Goal: Information Seeking & Learning: Learn about a topic

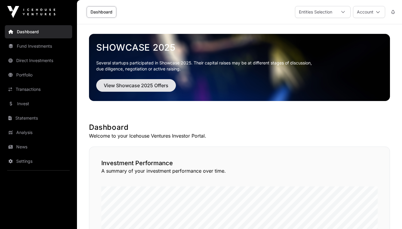
click at [140, 87] on span "View Showcase 2025 Offers" at bounding box center [136, 85] width 65 height 7
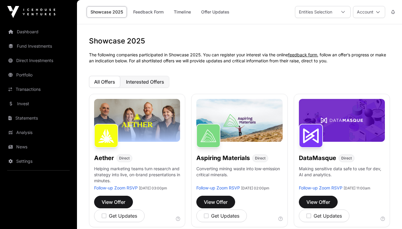
click at [156, 83] on span "Interested Offers" at bounding box center [145, 82] width 38 height 6
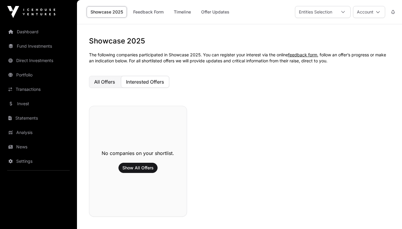
click at [111, 83] on span "All Offers" at bounding box center [104, 82] width 21 height 6
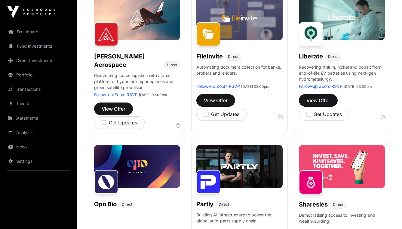
scroll to position [267, 0]
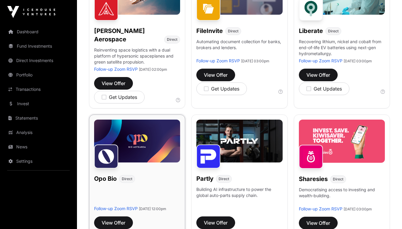
click at [140, 152] on img at bounding box center [137, 141] width 86 height 43
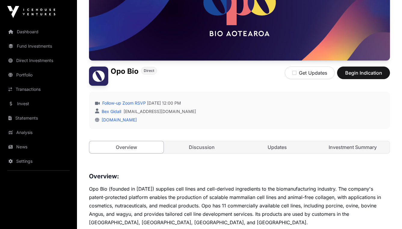
scroll to position [100, 0]
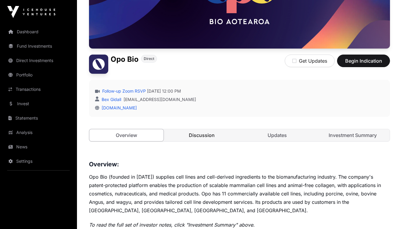
click at [205, 138] on link "Discussion" at bounding box center [202, 135] width 74 height 12
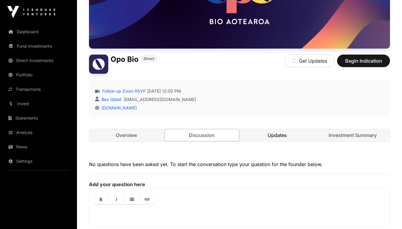
click at [263, 133] on link "Updates" at bounding box center [277, 135] width 74 height 12
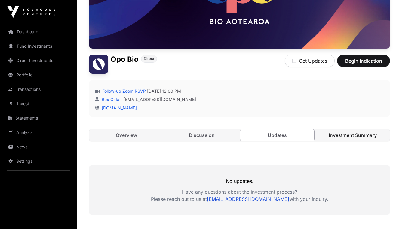
click at [336, 137] on link "Investment Summary" at bounding box center [352, 135] width 74 height 12
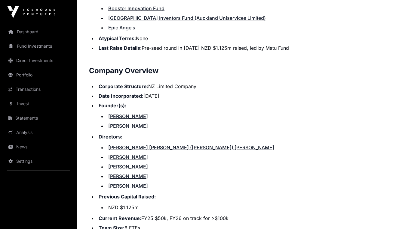
scroll to position [612, 0]
click at [126, 115] on link "[PERSON_NAME]" at bounding box center [128, 116] width 40 height 6
click at [127, 127] on link "[PERSON_NAME]" at bounding box center [128, 126] width 40 height 6
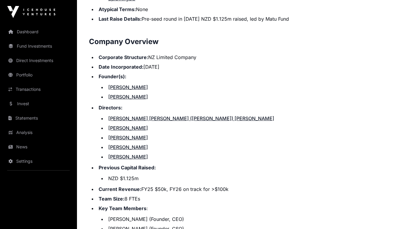
scroll to position [642, 0]
click at [158, 116] on link "[PERSON_NAME] [PERSON_NAME] ([PERSON_NAME]) [PERSON_NAME]" at bounding box center [191, 118] width 166 height 6
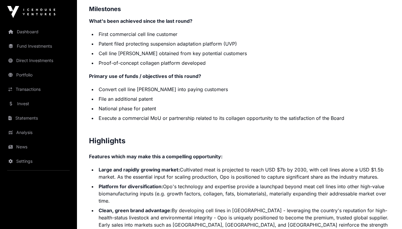
scroll to position [1075, 0]
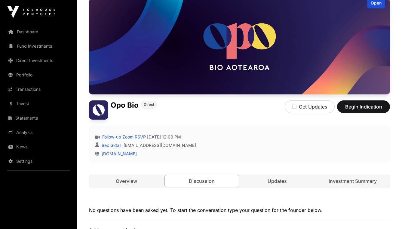
scroll to position [33, 0]
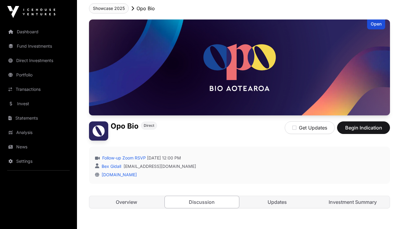
click at [118, 11] on button "Showcase 2025" at bounding box center [109, 8] width 40 height 10
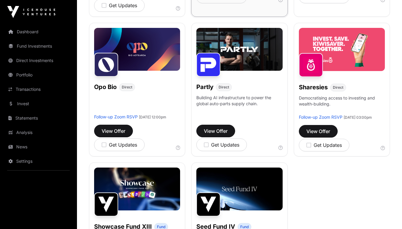
scroll to position [369, 0]
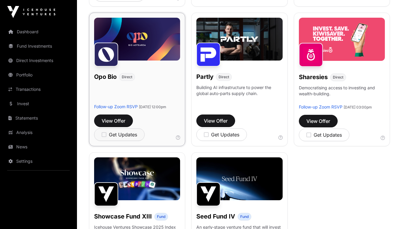
click at [103, 138] on icon "button" at bounding box center [104, 134] width 5 height 5
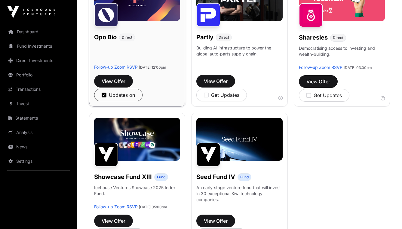
scroll to position [411, 0]
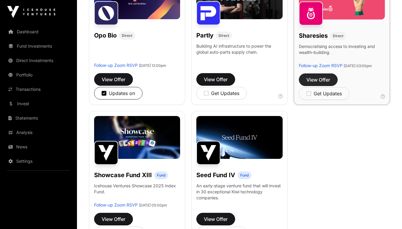
click at [314, 84] on span "View Offer" at bounding box center [318, 79] width 24 height 7
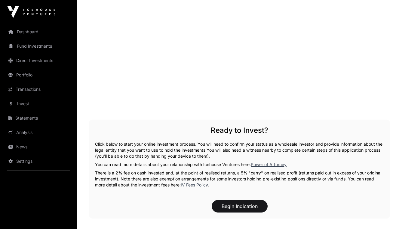
scroll to position [736, 0]
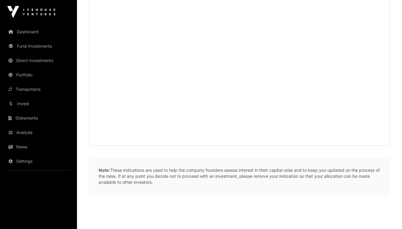
scroll to position [411, 0]
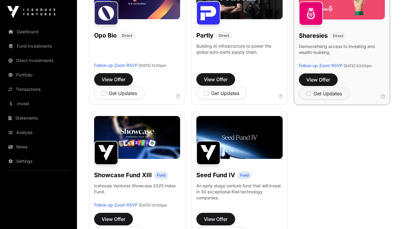
click at [309, 96] on icon "button" at bounding box center [308, 93] width 5 height 5
click at [103, 96] on icon "button" at bounding box center [104, 93] width 5 height 5
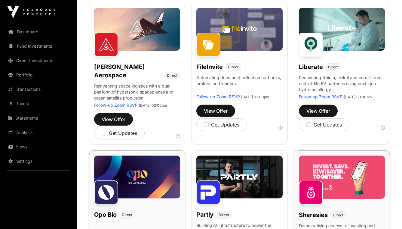
scroll to position [238, 0]
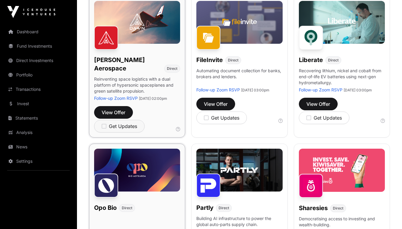
click at [103, 128] on icon "button" at bounding box center [104, 126] width 5 height 5
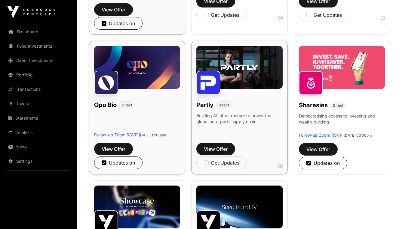
scroll to position [343, 0]
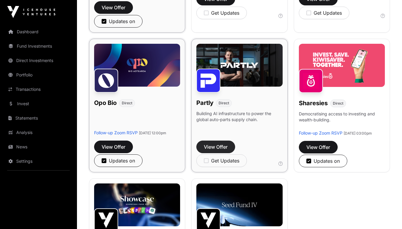
click at [220, 151] on span "View Offer" at bounding box center [216, 147] width 24 height 7
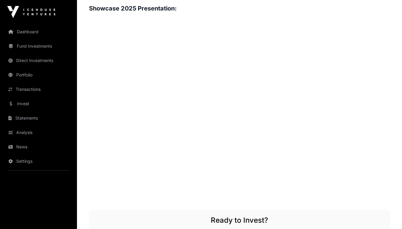
scroll to position [737, 0]
click at [321, 195] on div "Overview: Partly is a New Zealand-founded SaaS and data infrastructure company …" at bounding box center [239, 0] width 301 height 973
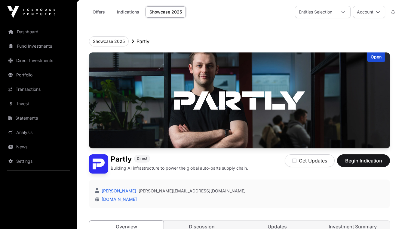
scroll to position [0, 0]
click at [169, 14] on link "Showcase 2025" at bounding box center [165, 11] width 40 height 11
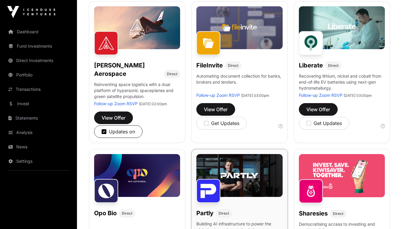
scroll to position [232, 0]
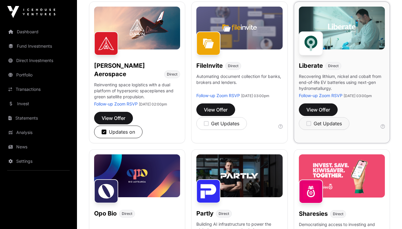
click at [308, 126] on icon "button" at bounding box center [308, 123] width 5 height 5
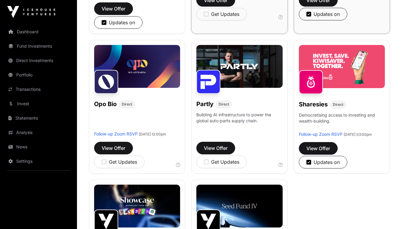
scroll to position [346, 0]
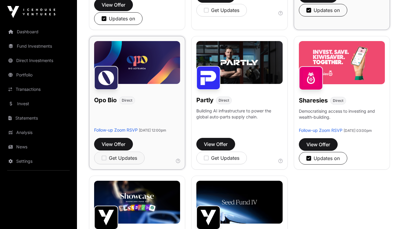
click at [105, 161] on icon "button" at bounding box center [104, 158] width 5 height 5
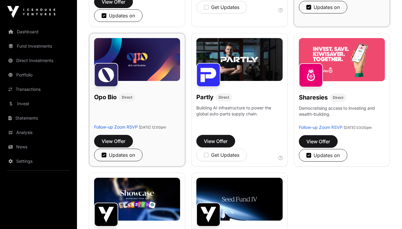
scroll to position [366, 0]
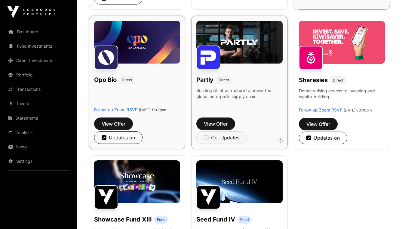
click at [207, 141] on icon "button" at bounding box center [206, 137] width 5 height 5
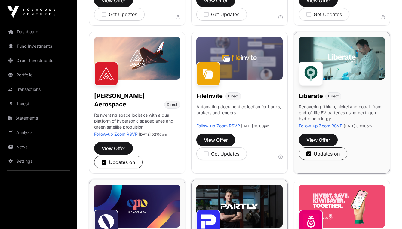
scroll to position [215, 0]
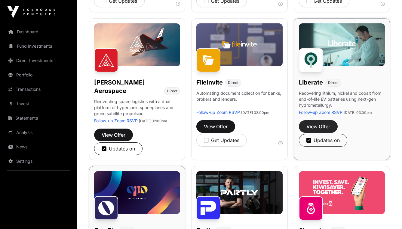
click at [321, 130] on span "View Offer" at bounding box center [318, 126] width 24 height 7
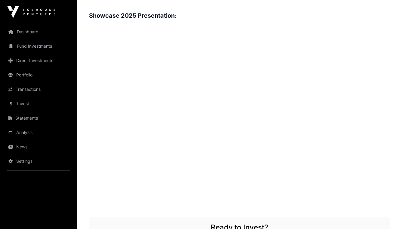
scroll to position [684, 0]
click at [342, 207] on div "Overview: Liberate is a clean-tech spin-out from Mint Innovation, a New Zealand…" at bounding box center [239, 32] width 301 height 906
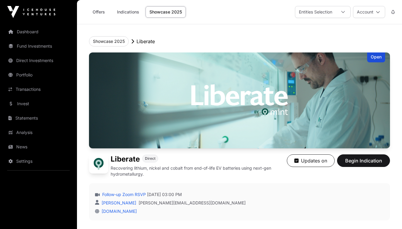
scroll to position [0, 0]
click at [167, 8] on link "Showcase 2025" at bounding box center [165, 11] width 40 height 11
click at [165, 15] on link "Showcase 2025" at bounding box center [165, 11] width 40 height 11
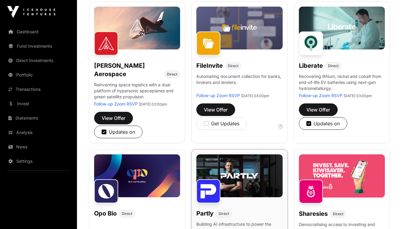
scroll to position [226, 0]
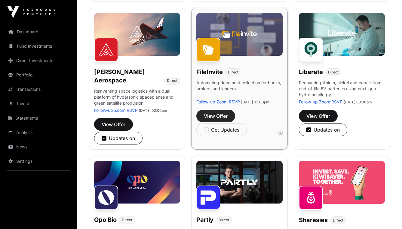
click at [219, 120] on span "View Offer" at bounding box center [216, 116] width 24 height 7
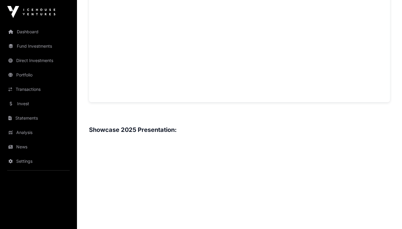
scroll to position [517, 0]
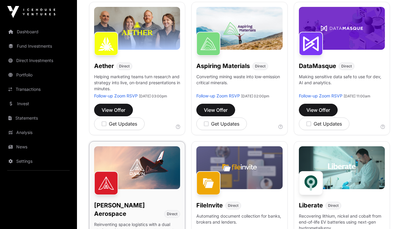
scroll to position [36, 0]
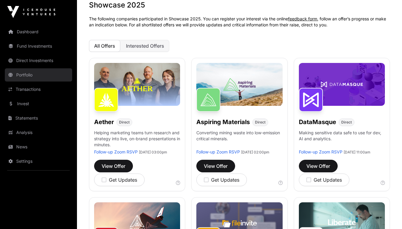
click at [32, 77] on link "Portfolio" at bounding box center [38, 74] width 67 height 13
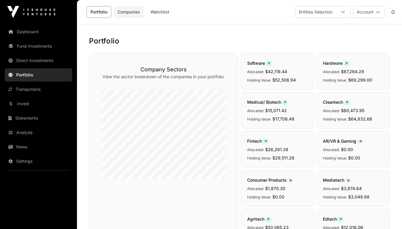
click at [136, 16] on link "Companies" at bounding box center [129, 11] width 30 height 11
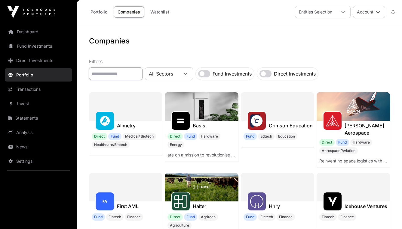
click at [142, 75] on input "text" at bounding box center [115, 74] width 53 height 13
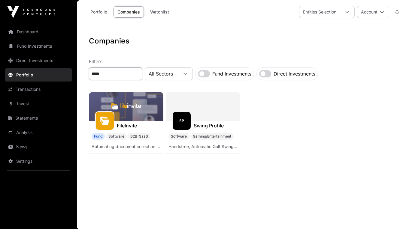
type input "****"
click at [115, 118] on img at bounding box center [126, 106] width 74 height 29
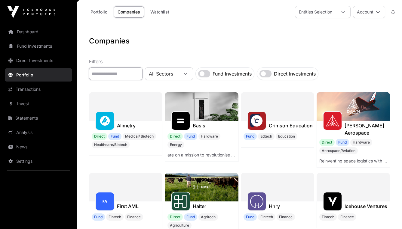
click at [126, 75] on input "text" at bounding box center [115, 74] width 53 height 13
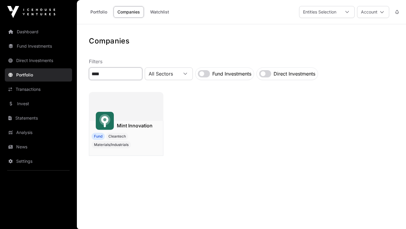
type input "****"
click at [129, 128] on h1 "Mint Innovation" at bounding box center [135, 125] width 36 height 7
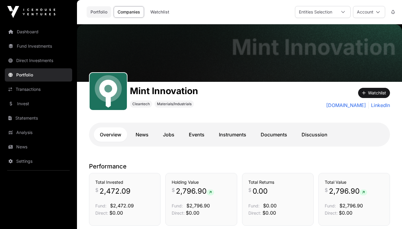
click at [99, 11] on link "Portfolio" at bounding box center [99, 11] width 25 height 11
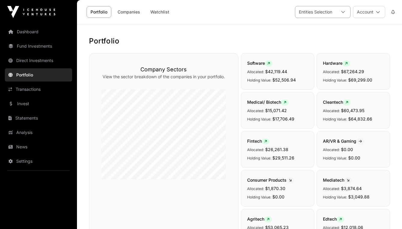
click at [344, 13] on icon at bounding box center [343, 12] width 4 height 4
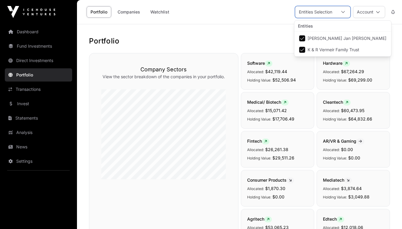
click at [343, 13] on icon at bounding box center [343, 12] width 4 height 2
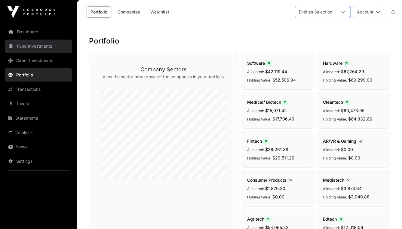
click at [45, 44] on link "Fund Investments" at bounding box center [38, 46] width 67 height 13
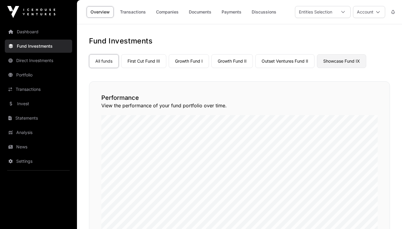
click at [346, 64] on link "Showcase Fund IX" at bounding box center [341, 61] width 49 height 14
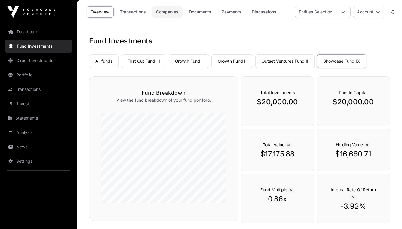
click at [172, 16] on link "Companies" at bounding box center [167, 11] width 30 height 11
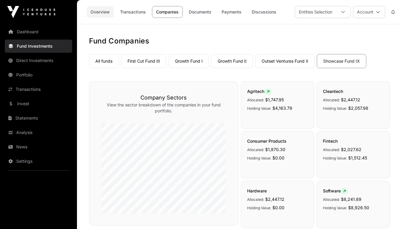
click at [103, 13] on link "Overview" at bounding box center [100, 11] width 27 height 11
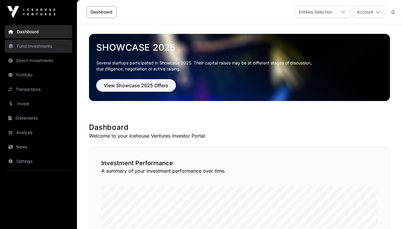
click at [30, 47] on link "Fund Investments" at bounding box center [38, 46] width 67 height 13
click at [41, 46] on link "Fund Investments" at bounding box center [38, 46] width 67 height 13
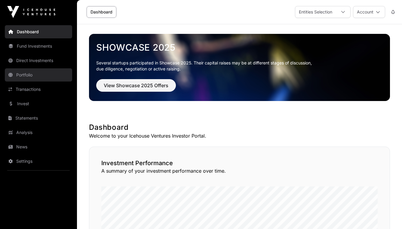
click at [28, 76] on link "Portfolio" at bounding box center [38, 74] width 67 height 13
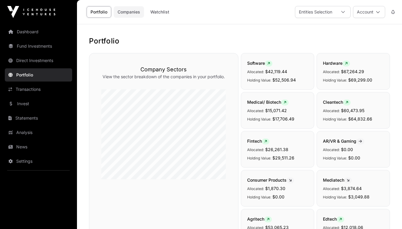
click at [133, 12] on link "Companies" at bounding box center [129, 11] width 30 height 11
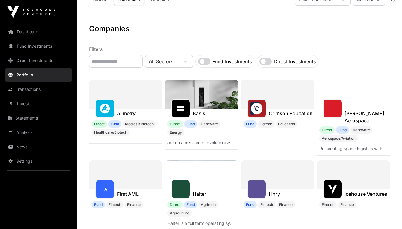
scroll to position [12, 0]
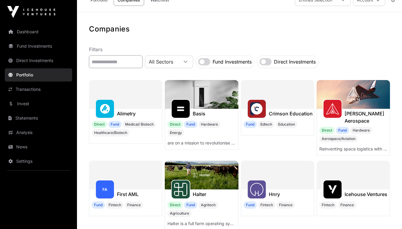
click at [131, 62] on input "text" at bounding box center [115, 62] width 53 height 13
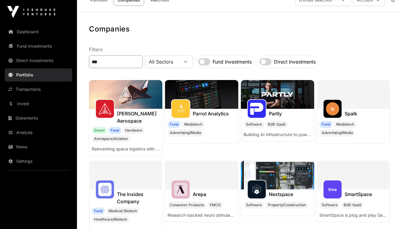
scroll to position [0, 0]
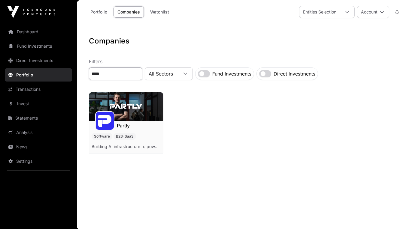
type input "****"
click at [104, 128] on div at bounding box center [104, 120] width 19 height 19
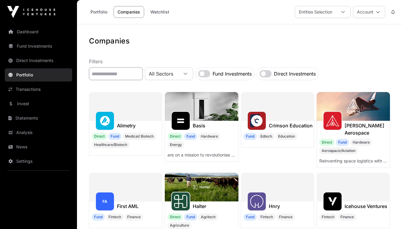
click at [119, 74] on input "text" at bounding box center [115, 74] width 53 height 13
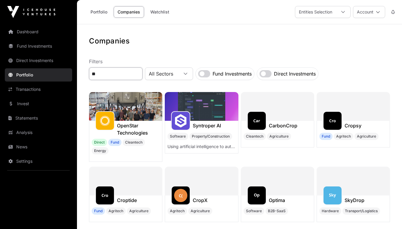
type input "*"
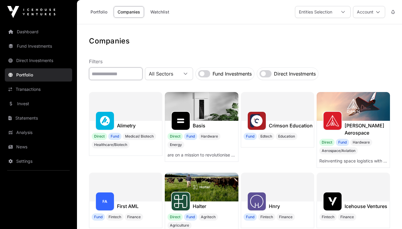
click at [131, 72] on input "text" at bounding box center [115, 74] width 53 height 13
click at [338, 128] on div at bounding box center [332, 120] width 19 height 19
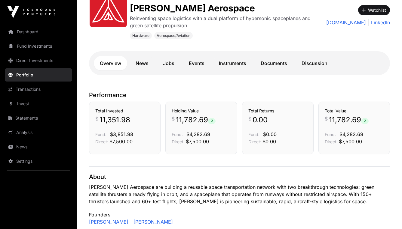
scroll to position [103, 0]
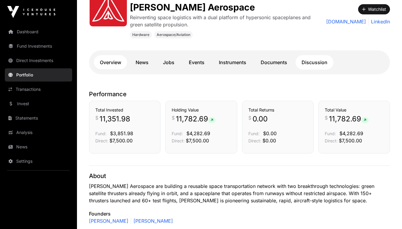
click at [317, 67] on link "Discussion" at bounding box center [314, 62] width 38 height 14
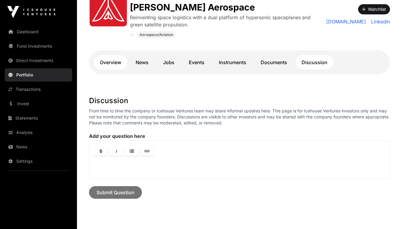
click at [120, 65] on link "Overview" at bounding box center [110, 62] width 33 height 14
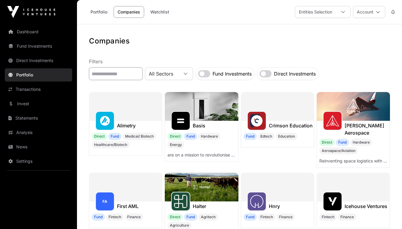
click at [139, 77] on input "text" at bounding box center [115, 74] width 53 height 13
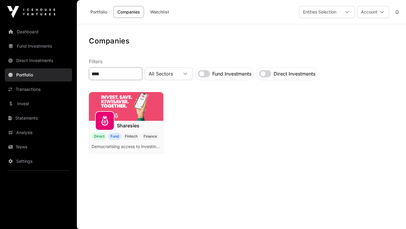
type input "****"
click at [126, 122] on h1 "Sharesies" at bounding box center [128, 125] width 23 height 7
